Goal: Task Accomplishment & Management: Manage account settings

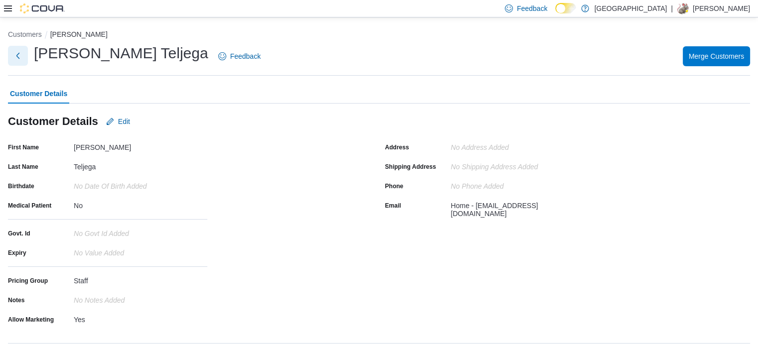
click at [16, 56] on button "Next" at bounding box center [18, 56] width 20 height 20
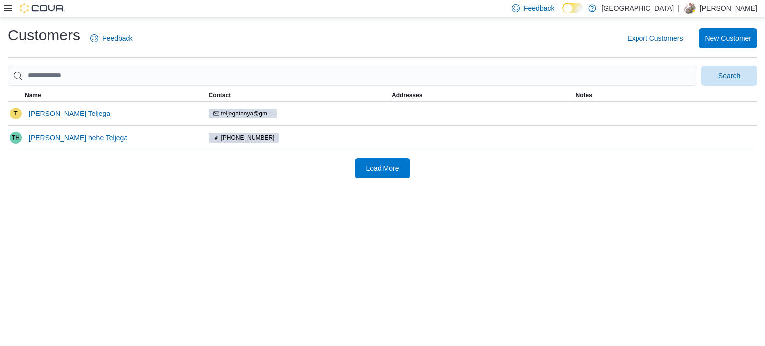
click at [6, 8] on icon at bounding box center [8, 8] width 8 height 6
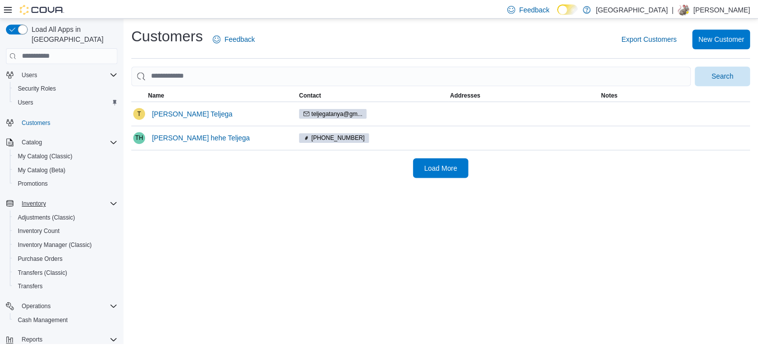
scroll to position [128, 0]
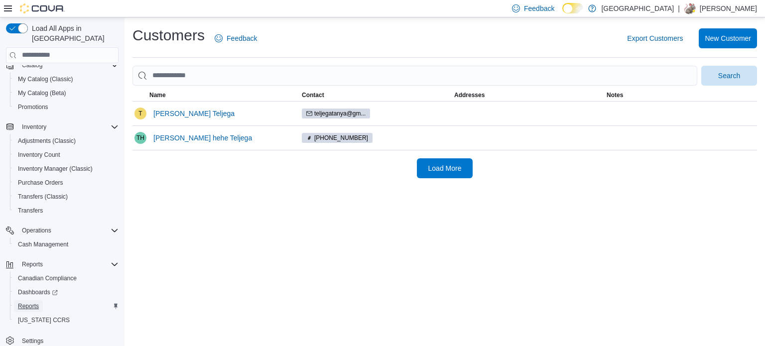
click at [30, 302] on span "Reports" at bounding box center [28, 306] width 21 height 8
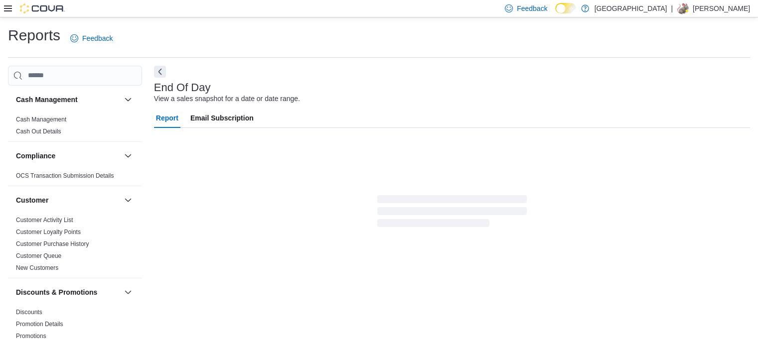
scroll to position [6, 0]
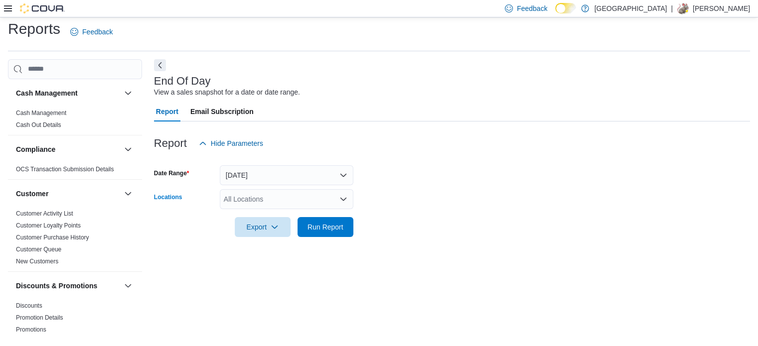
click at [318, 196] on div "All Locations" at bounding box center [286, 199] width 133 height 20
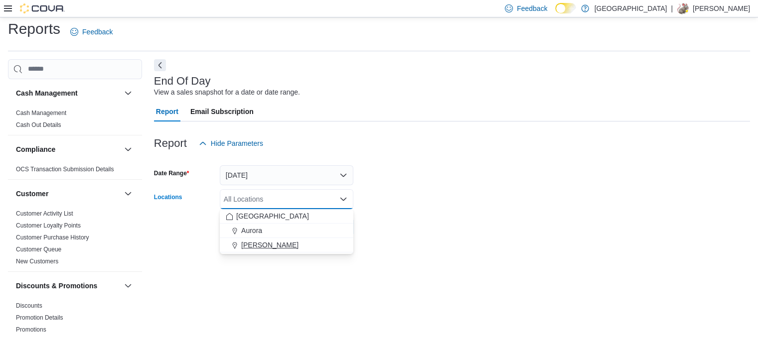
click at [295, 246] on div "[PERSON_NAME]" at bounding box center [287, 245] width 122 height 10
drag, startPoint x: 310, startPoint y: 300, endPoint x: 326, endPoint y: 267, distance: 36.8
click at [311, 300] on div "End Of Day View a sales snapshot for a date or date range. Report Email Subscri…" at bounding box center [452, 198] width 596 height 279
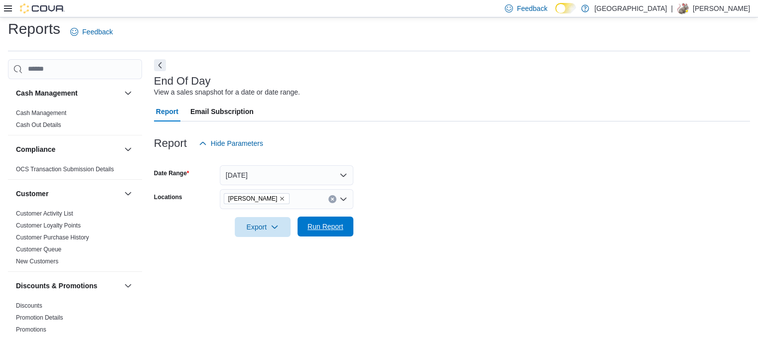
click at [342, 226] on span "Run Report" at bounding box center [325, 227] width 36 height 10
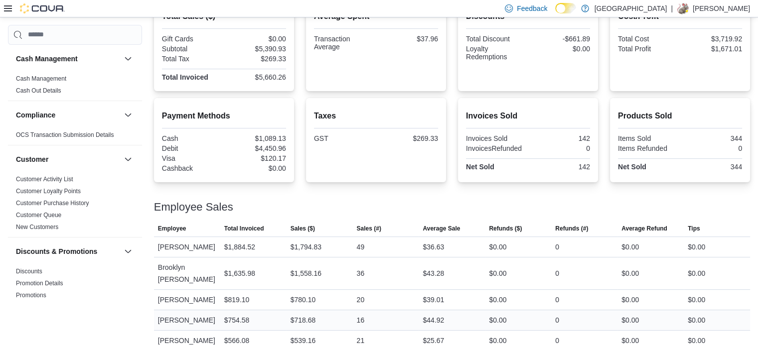
scroll to position [157, 0]
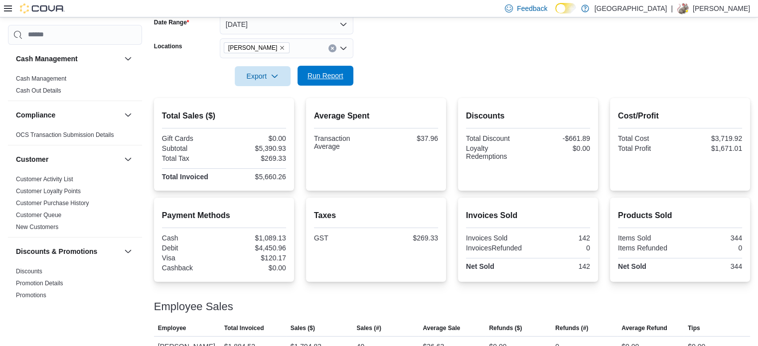
click at [312, 79] on span "Run Report" at bounding box center [325, 76] width 36 height 10
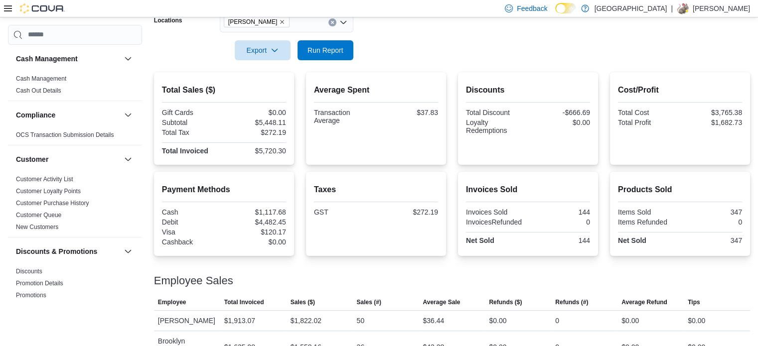
scroll to position [108, 0]
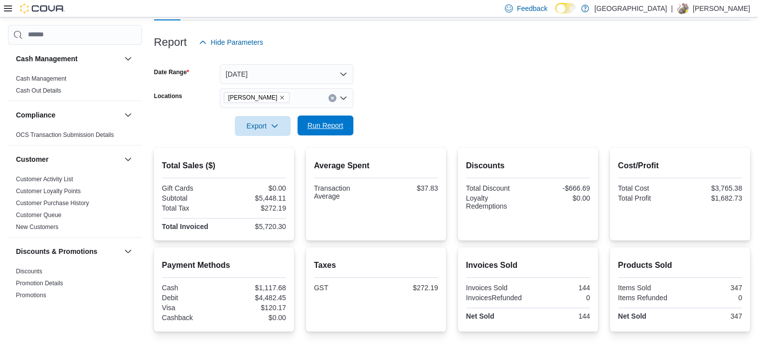
click at [341, 129] on span "Run Report" at bounding box center [325, 126] width 36 height 10
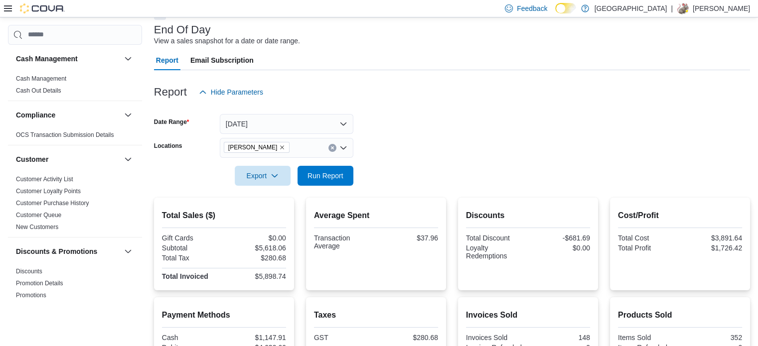
scroll to position [0, 0]
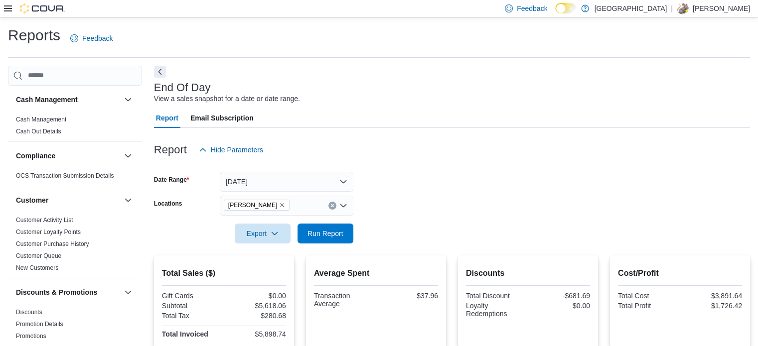
click at [300, 169] on div at bounding box center [452, 166] width 596 height 12
click at [305, 174] on button "[DATE]" at bounding box center [286, 182] width 133 height 20
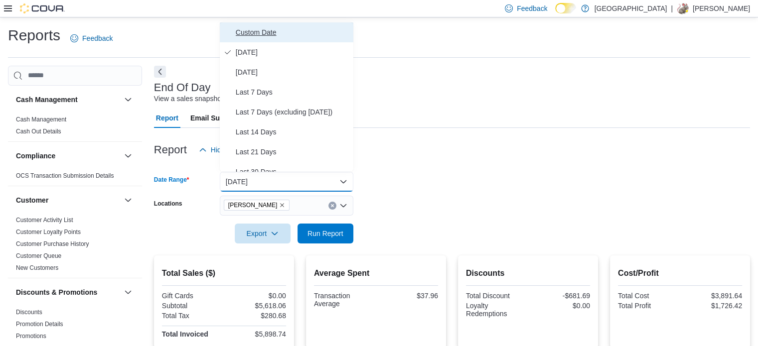
click at [260, 37] on span "Custom Date" at bounding box center [293, 32] width 114 height 12
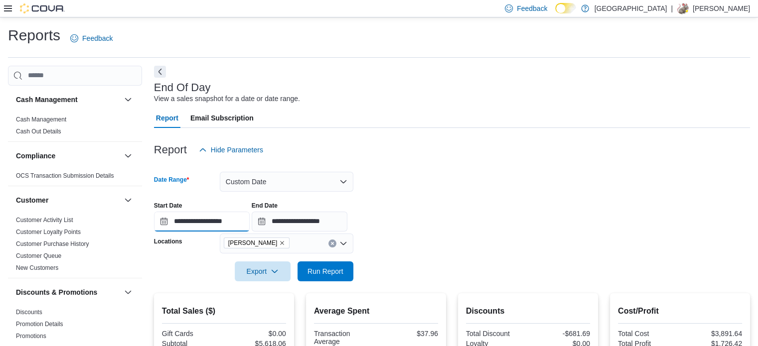
click at [169, 217] on input "**********" at bounding box center [202, 222] width 96 height 20
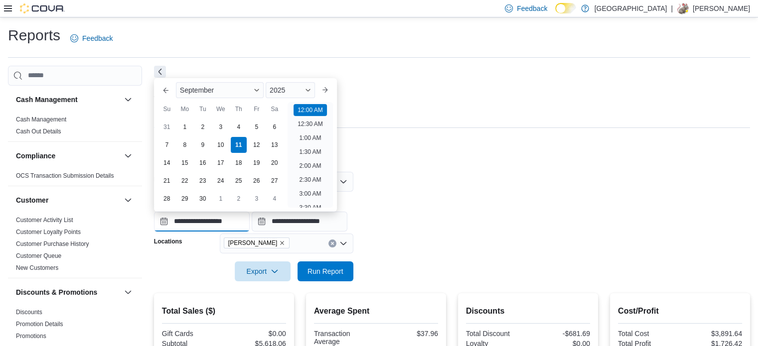
scroll to position [31, 0]
click at [197, 144] on div "9" at bounding box center [202, 144] width 17 height 17
type input "**********"
click at [374, 197] on div "**********" at bounding box center [452, 213] width 596 height 38
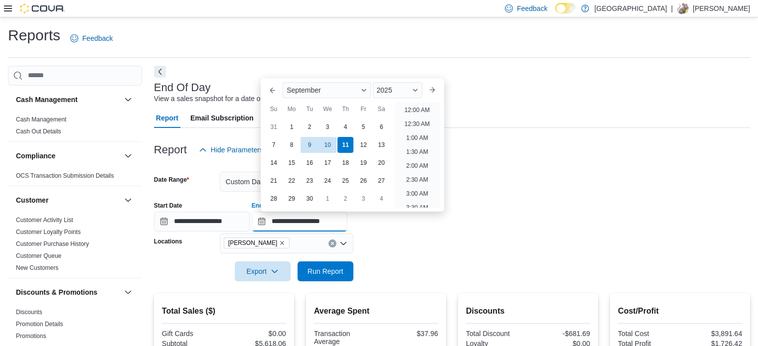
click at [272, 222] on input "**********" at bounding box center [300, 222] width 96 height 20
click at [305, 143] on div "9" at bounding box center [309, 144] width 17 height 17
type input "**********"
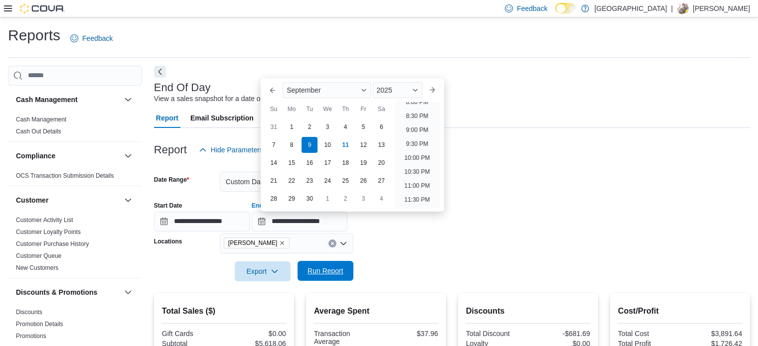
click at [337, 268] on span "Run Report" at bounding box center [325, 271] width 36 height 10
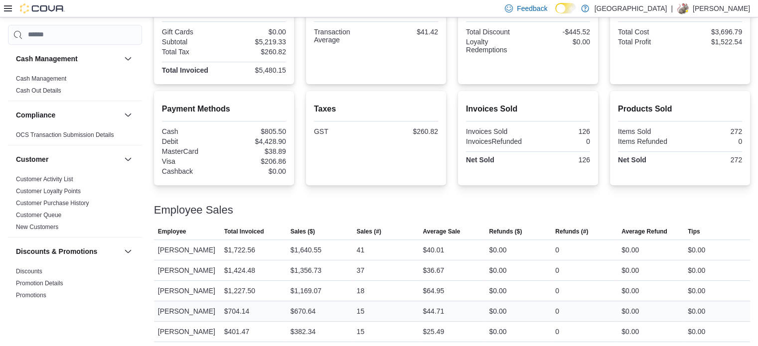
scroll to position [56, 0]
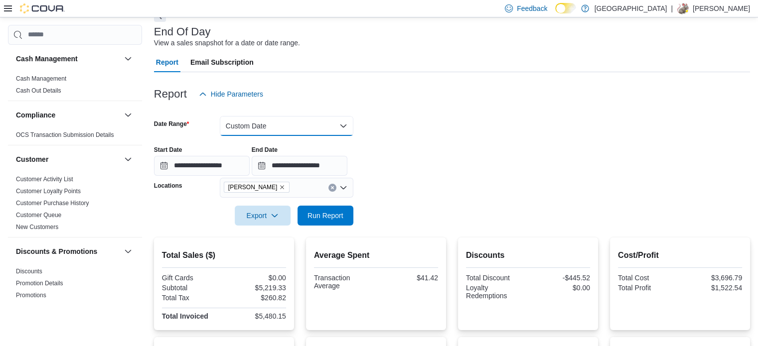
click at [272, 121] on button "Custom Date" at bounding box center [286, 126] width 133 height 20
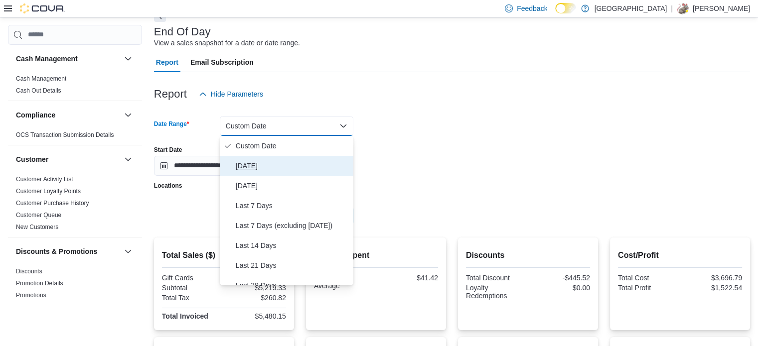
click at [259, 167] on span "[DATE]" at bounding box center [293, 166] width 114 height 12
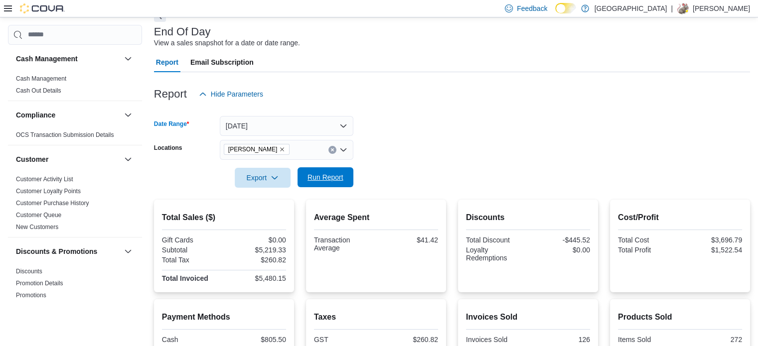
click at [323, 179] on span "Run Report" at bounding box center [325, 177] width 36 height 10
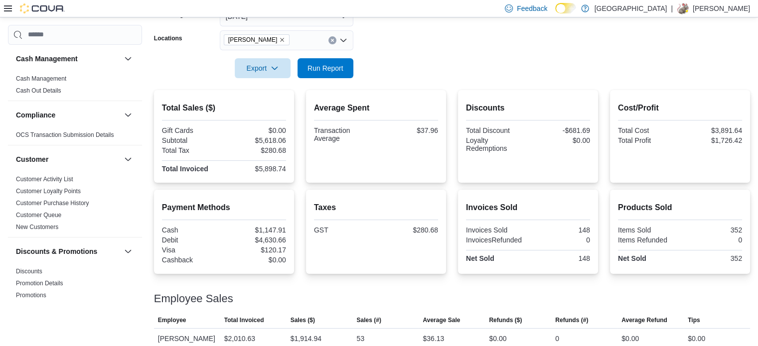
scroll to position [76, 0]
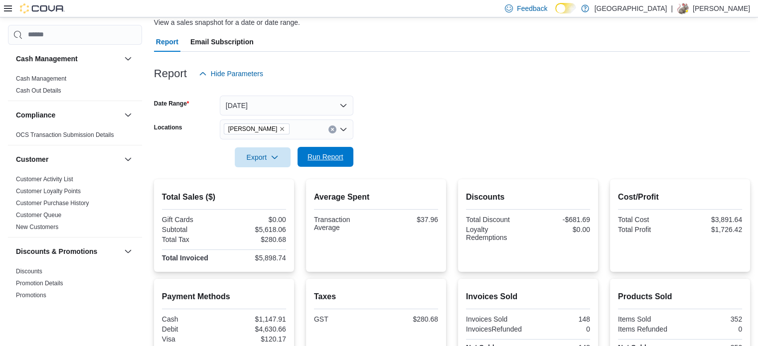
click at [347, 163] on button "Run Report" at bounding box center [325, 157] width 56 height 20
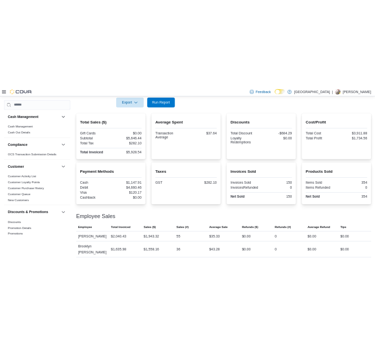
scroll to position [257, 0]
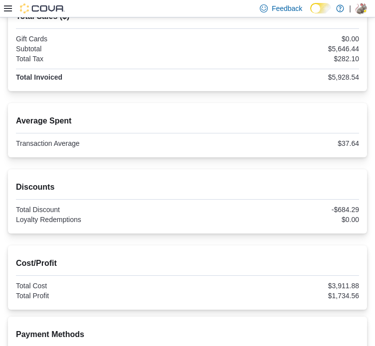
click at [10, 5] on icon at bounding box center [8, 8] width 8 height 6
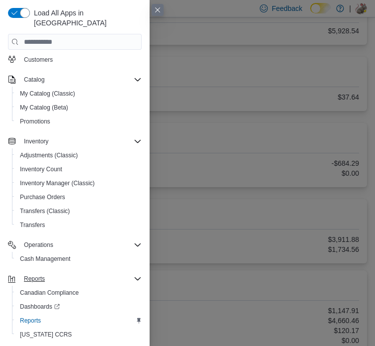
scroll to position [347, 0]
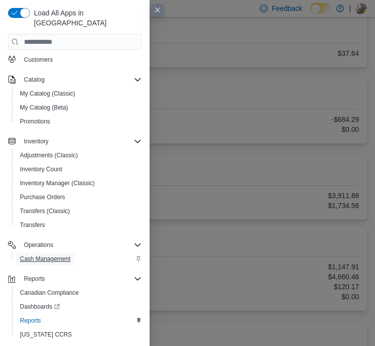
click at [40, 255] on span "Cash Management" at bounding box center [45, 259] width 50 height 8
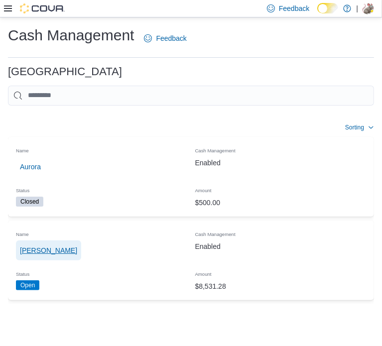
click at [44, 241] on span "[PERSON_NAME]" at bounding box center [48, 251] width 57 height 20
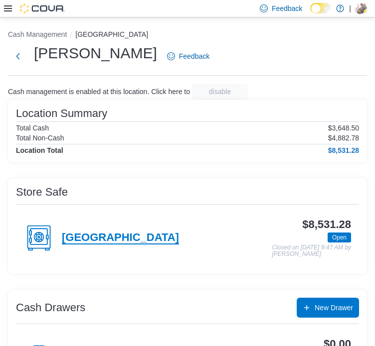
click at [122, 234] on h4 "[GEOGRAPHIC_DATA]" at bounding box center [120, 238] width 117 height 13
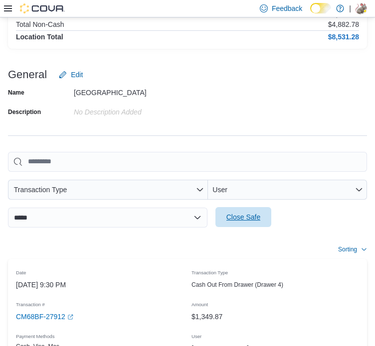
click at [221, 207] on span "Close Safe" at bounding box center [243, 217] width 44 height 20
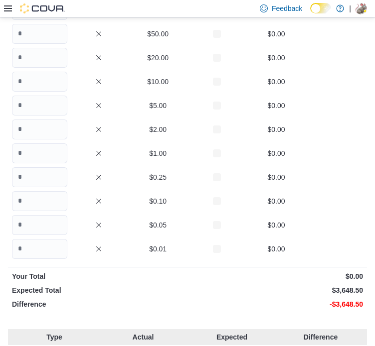
scroll to position [39, 0]
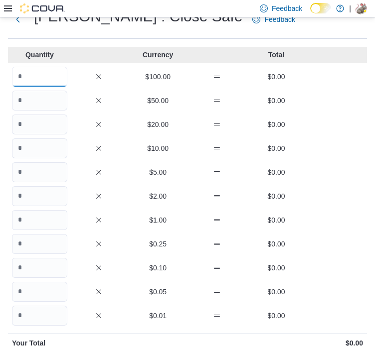
click at [28, 73] on input "Quantity" at bounding box center [39, 77] width 55 height 20
type input "*"
type input "**"
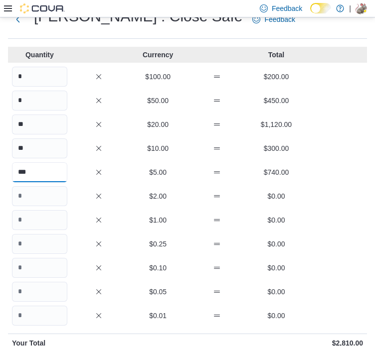
scroll to position [0, 2]
type input "***"
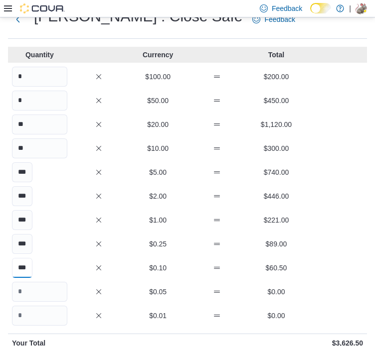
type input "***"
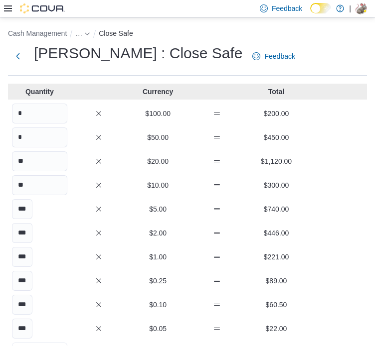
scroll to position [0, 0]
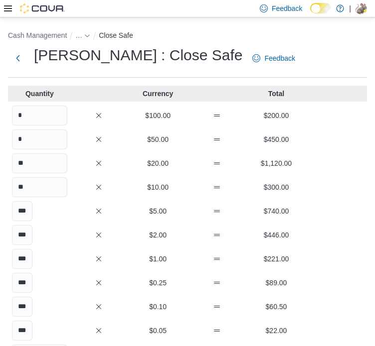
type input "*"
type input "******"
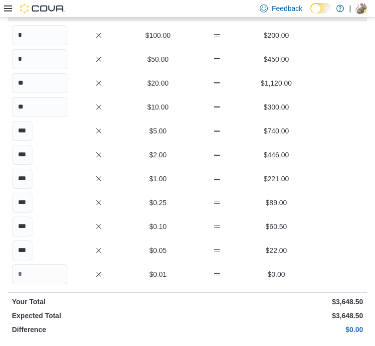
type input "*******"
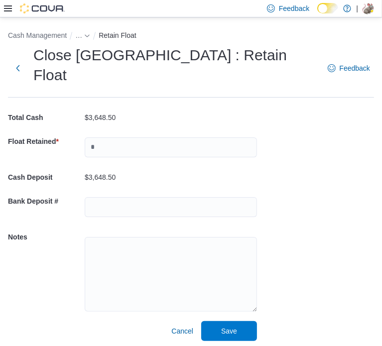
click at [128, 139] on div at bounding box center [171, 147] width 172 height 32
click at [126, 137] on input "text" at bounding box center [171, 147] width 172 height 20
type input "****"
click at [302, 165] on div "Cash Management … Retain Float Close [GEOGRAPHIC_DATA] : Retain Float Feedback …" at bounding box center [191, 183] width 382 height 332
click at [238, 321] on span "Save" at bounding box center [229, 331] width 44 height 20
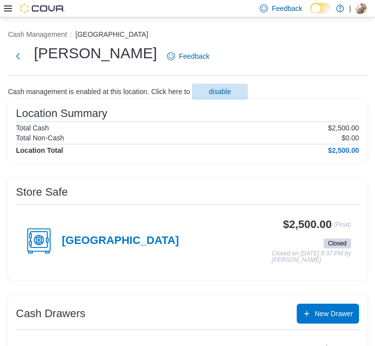
click at [13, 8] on div at bounding box center [34, 8] width 61 height 10
click at [10, 10] on icon at bounding box center [8, 8] width 8 height 8
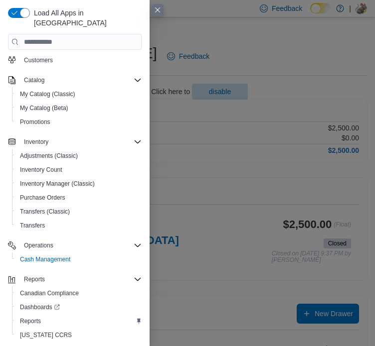
scroll to position [100, 0]
click at [22, 314] on button "Reports" at bounding box center [78, 321] width 133 height 14
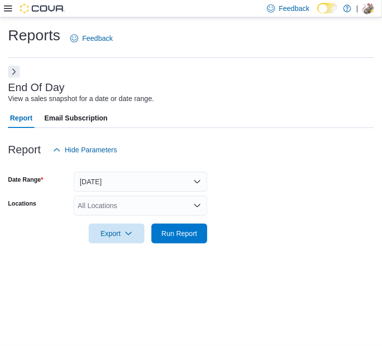
click at [133, 211] on div "All Locations" at bounding box center [140, 206] width 133 height 20
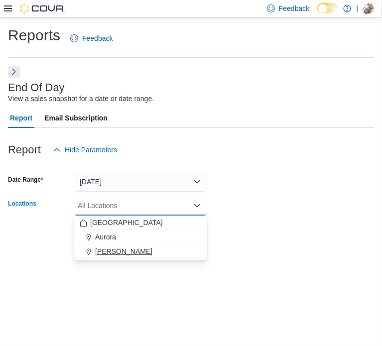
drag, startPoint x: 129, startPoint y: 247, endPoint x: 137, endPoint y: 272, distance: 26.0
click at [129, 248] on span "[PERSON_NAME]" at bounding box center [123, 252] width 57 height 10
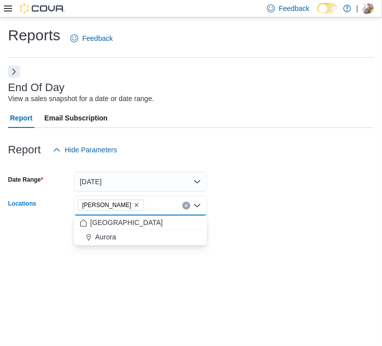
click at [137, 314] on div "Reports Feedback End Of Day View a sales snapshot for a date or date range. Rep…" at bounding box center [191, 181] width 382 height 329
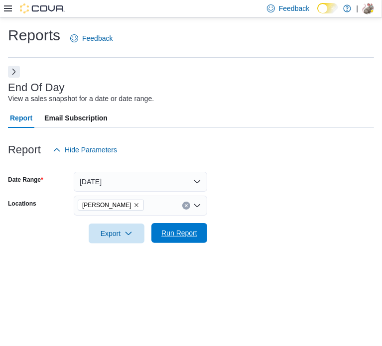
click at [195, 225] on span "Run Report" at bounding box center [179, 233] width 44 height 20
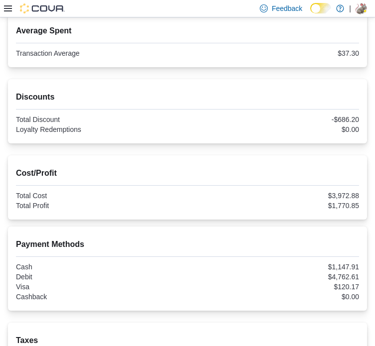
scroll to position [48, 0]
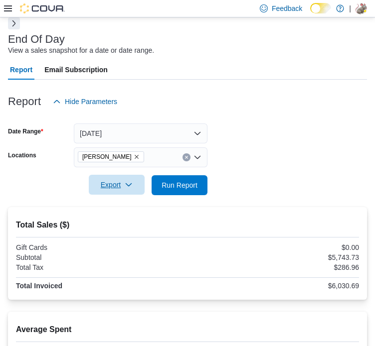
click at [129, 192] on span "Export" at bounding box center [117, 185] width 44 height 20
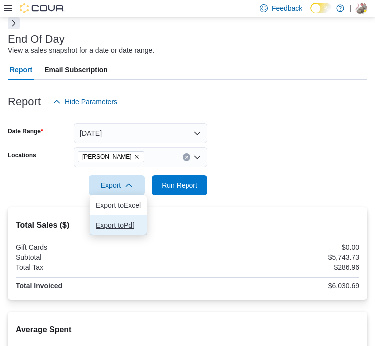
click at [129, 231] on button "Export to Pdf" at bounding box center [118, 225] width 57 height 20
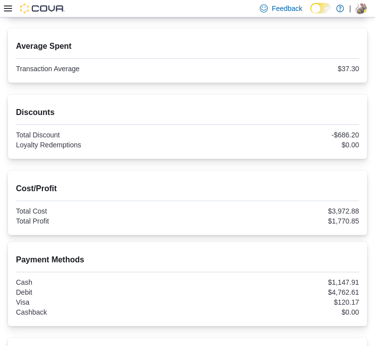
scroll to position [347, 0]
